Goal: Find specific page/section: Find specific page/section

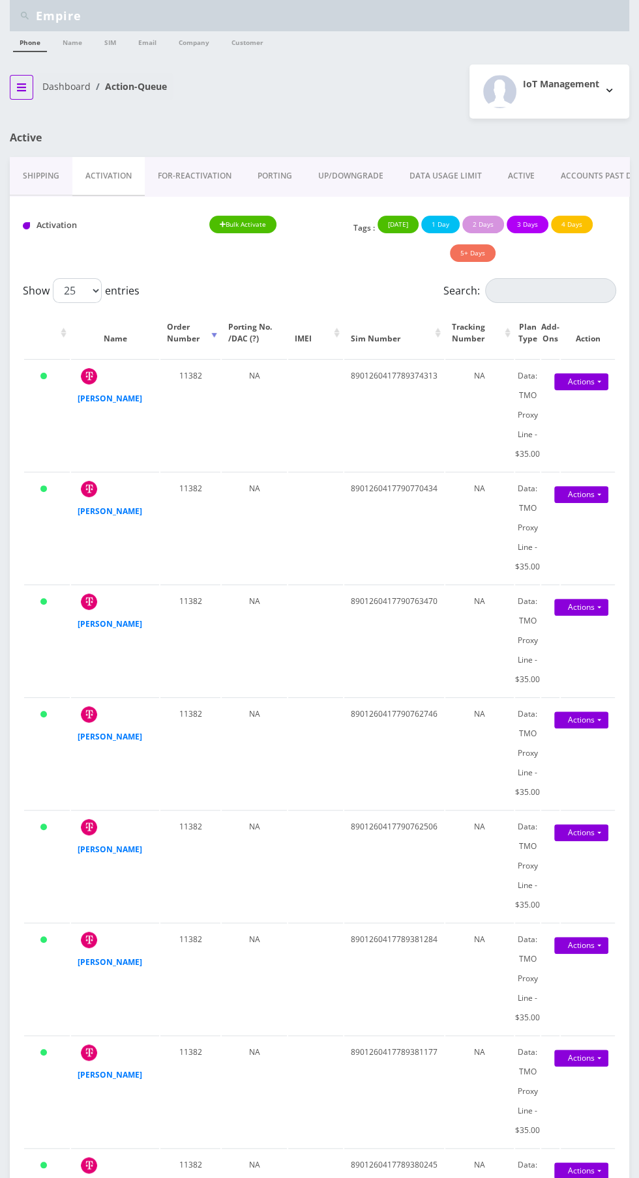
click at [21, 86] on icon "breadcrumb" at bounding box center [21, 87] width 9 height 8
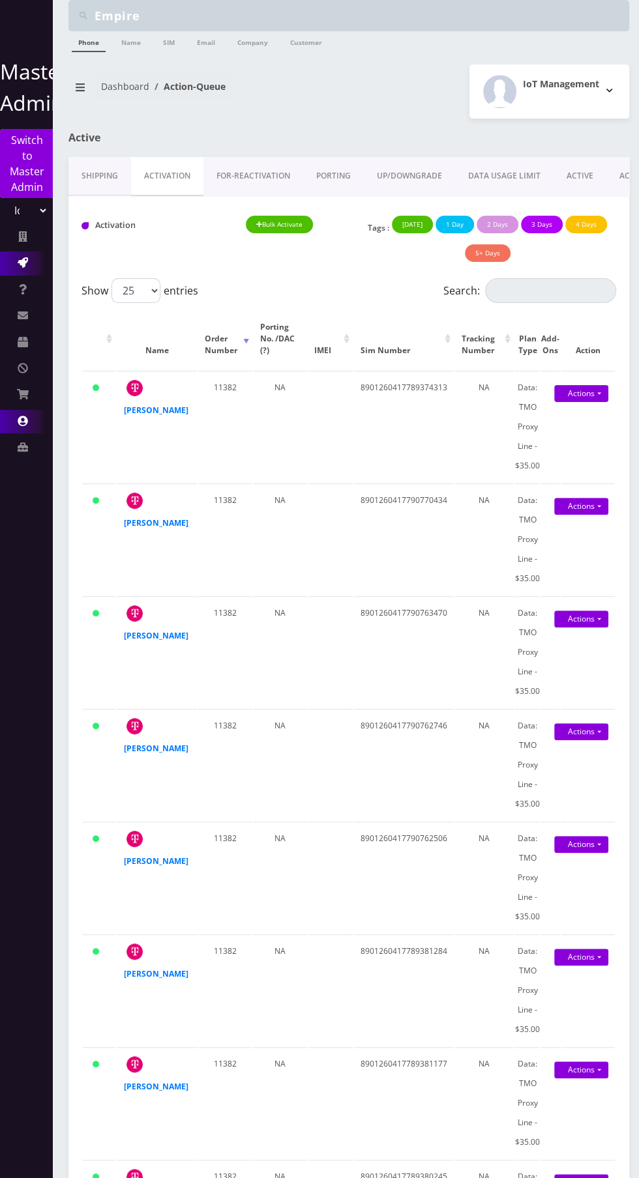
click at [21, 420] on icon at bounding box center [23, 421] width 10 height 10
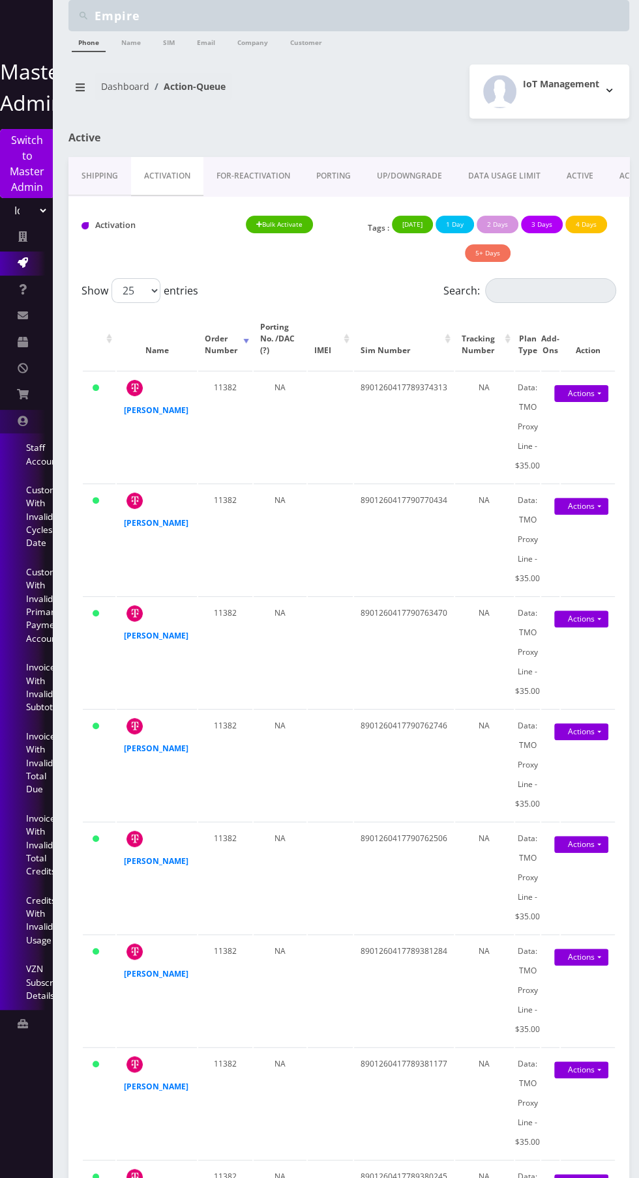
click at [12, 929] on link "Credits With Invalid Usage" at bounding box center [26, 920] width 52 height 69
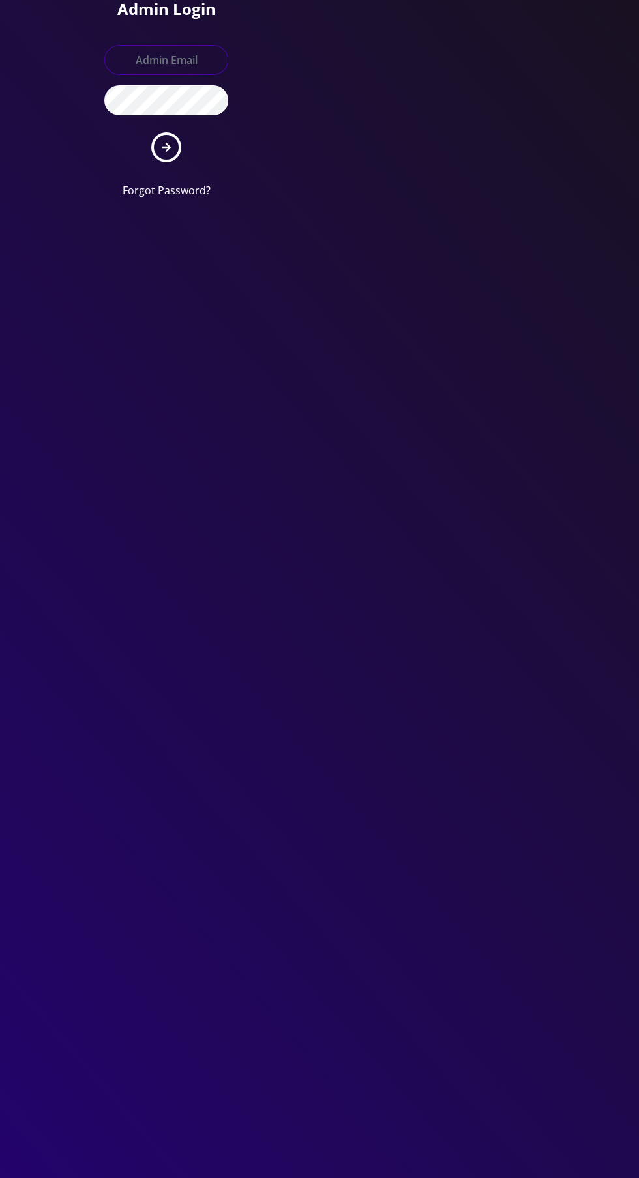
click at [157, 66] on input "text" at bounding box center [166, 60] width 124 height 30
type input "Master@britewireless.com"
click at [151, 132] on button "submit" at bounding box center [166, 147] width 30 height 30
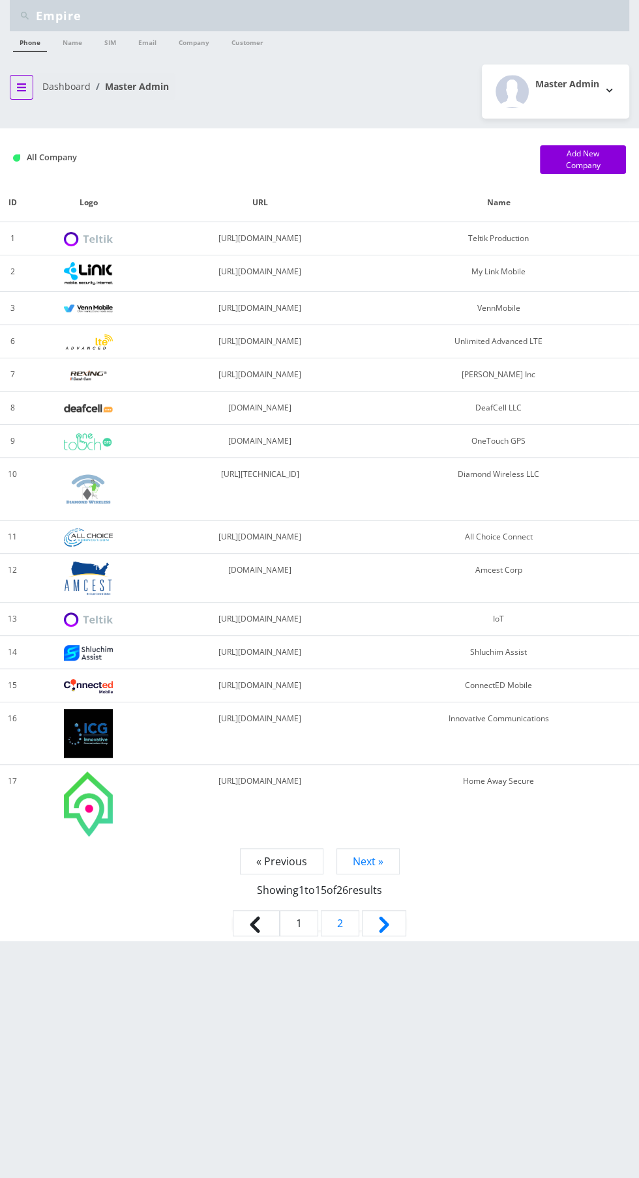
click at [21, 86] on icon "breadcrumb" at bounding box center [21, 87] width 9 height 8
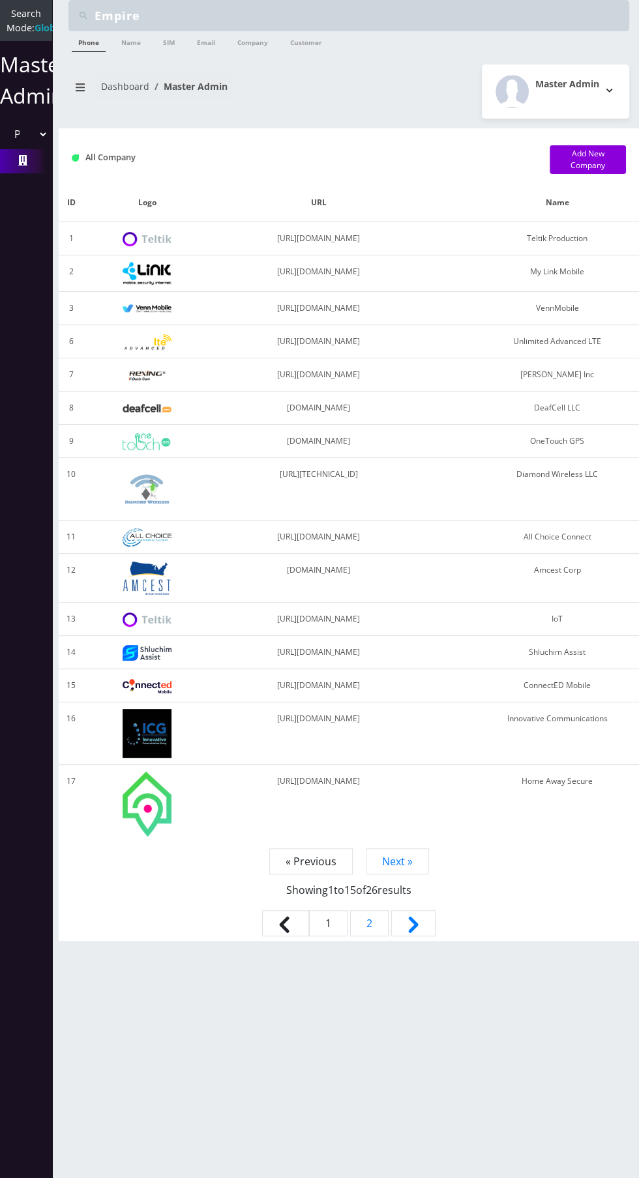
click at [14, 147] on select "Please select a Company Teltik Production My Link Mobile VennMobile Unlimited A…" at bounding box center [26, 134] width 44 height 25
click at [29, 147] on select "Please select a Company Teltik Production My Link Mobile VennMobile Unlimited A…" at bounding box center [26, 134] width 44 height 25
select select "13"
click at [4, 136] on select "Please select a Company Teltik Production My Link Mobile VennMobile Unlimited A…" at bounding box center [26, 134] width 44 height 25
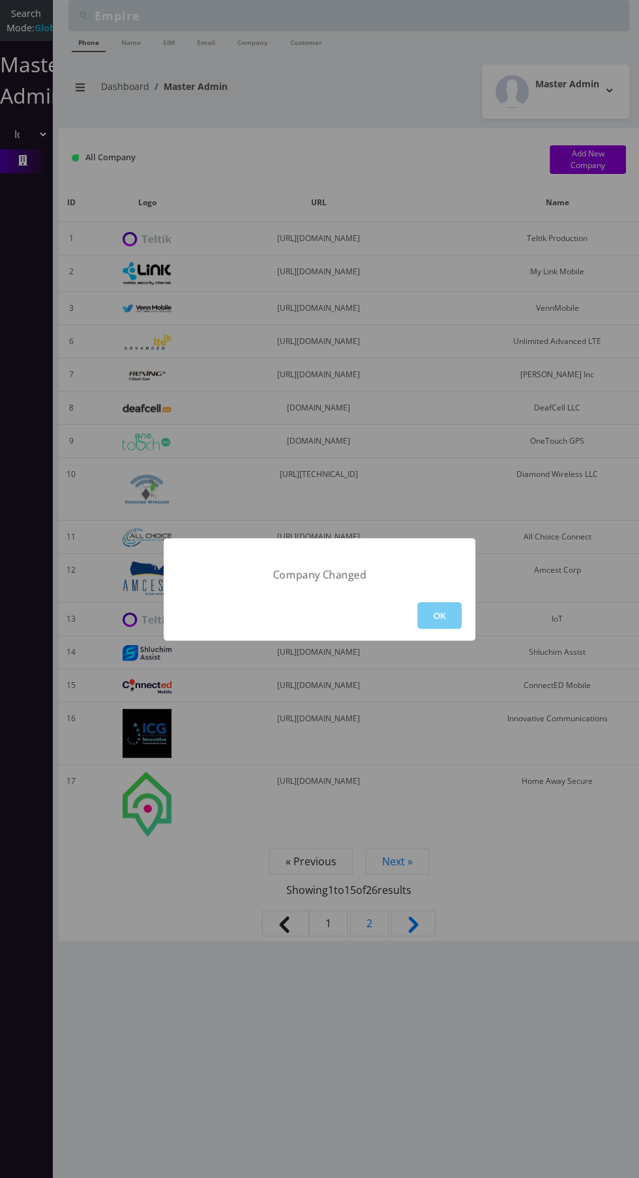
click at [420, 613] on button "OK" at bounding box center [439, 615] width 44 height 27
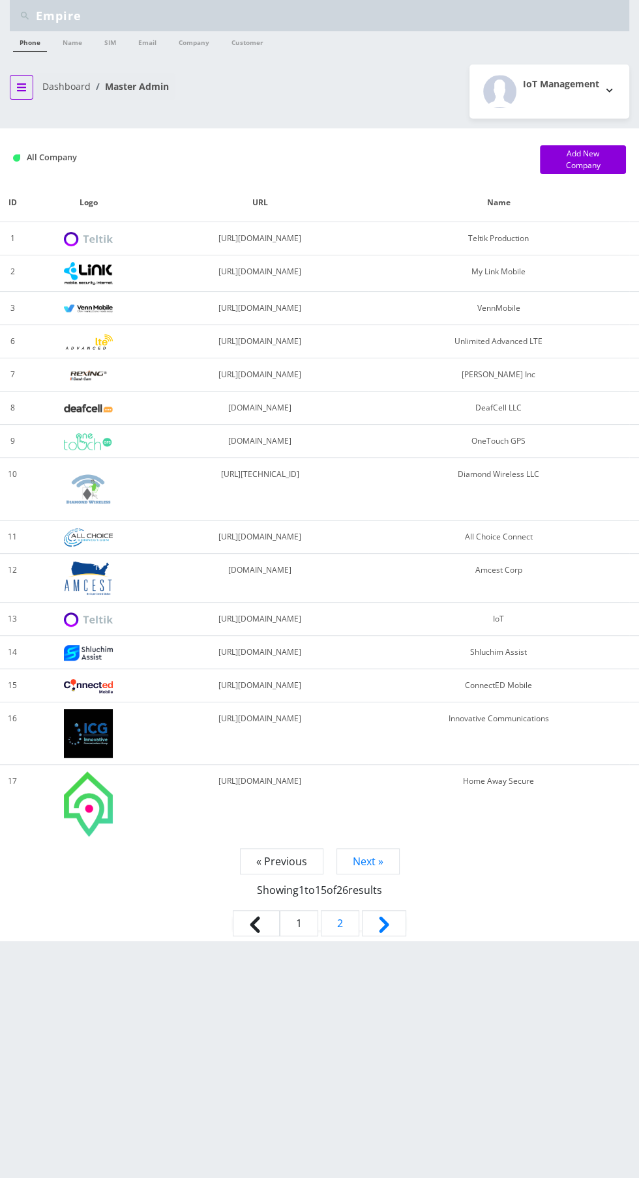
click at [21, 86] on icon "breadcrumb" at bounding box center [21, 87] width 9 height 8
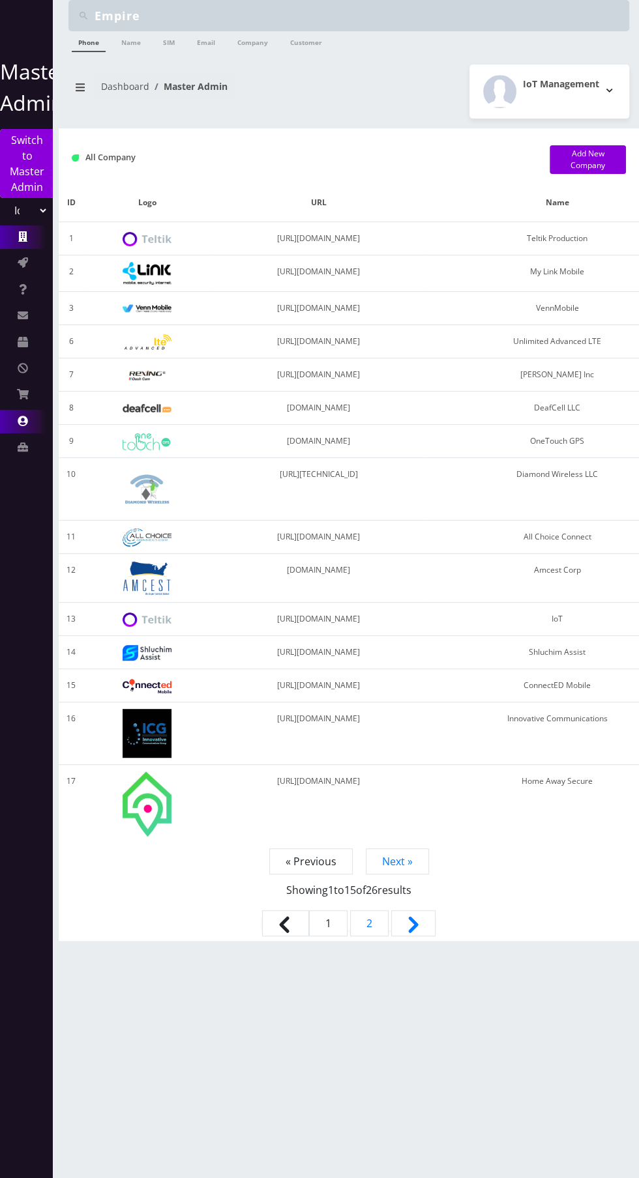
click at [21, 420] on icon at bounding box center [23, 421] width 10 height 10
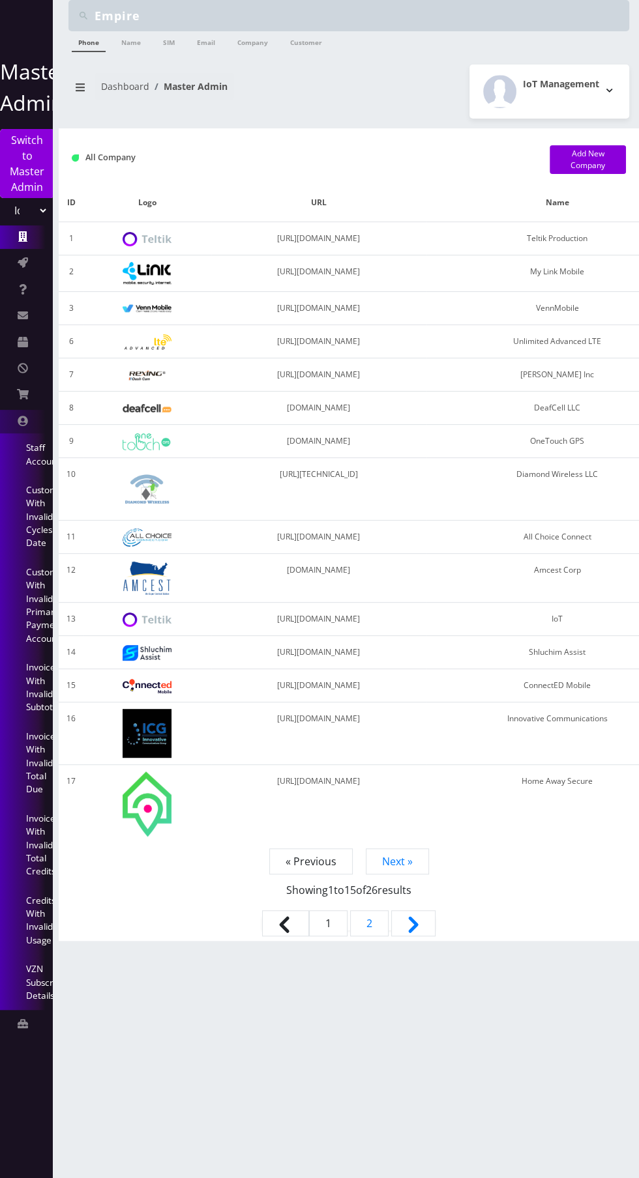
click at [24, 937] on link "Credits With Invalid Usage" at bounding box center [26, 920] width 52 height 69
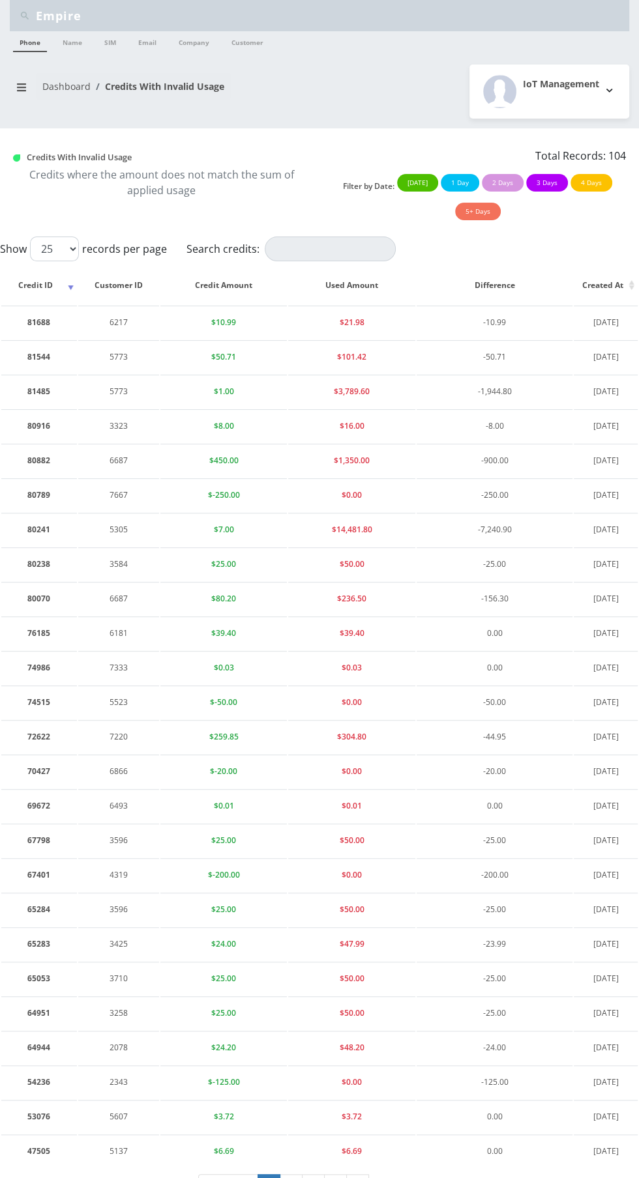
scroll to position [26, 0]
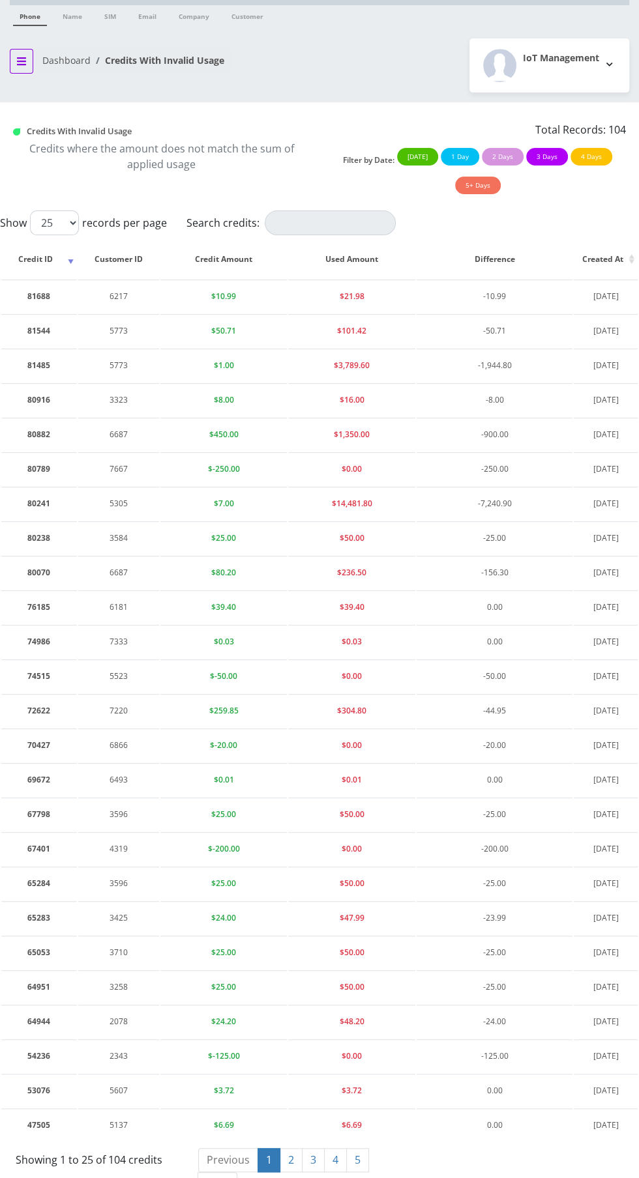
click at [22, 60] on icon "breadcrumb" at bounding box center [21, 61] width 9 height 8
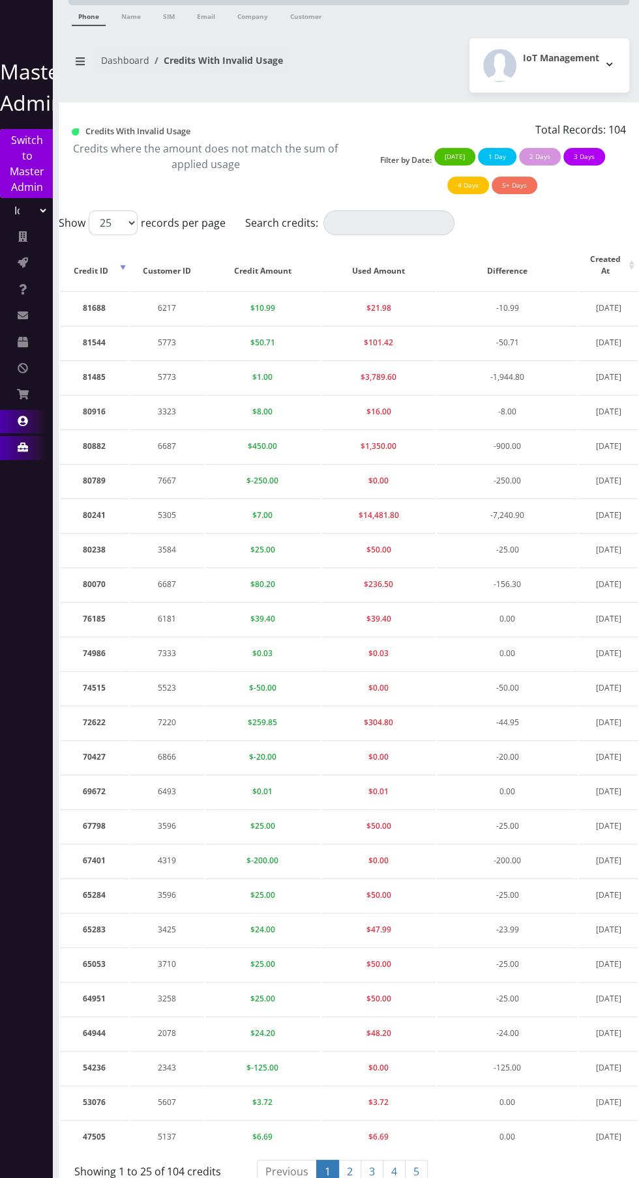
click at [21, 445] on icon at bounding box center [23, 447] width 10 height 9
click at [21, 420] on icon at bounding box center [23, 421] width 10 height 10
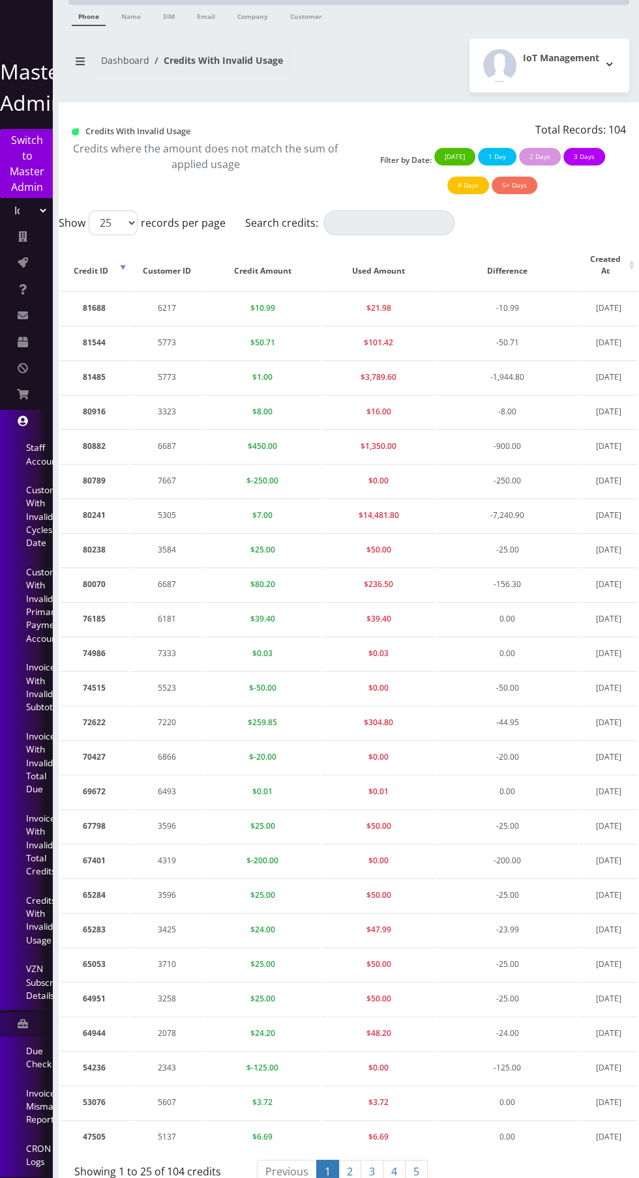
click at [30, 837] on link "Invoices With Invalid Total Credits" at bounding box center [26, 845] width 52 height 82
